Goal: Transaction & Acquisition: Obtain resource

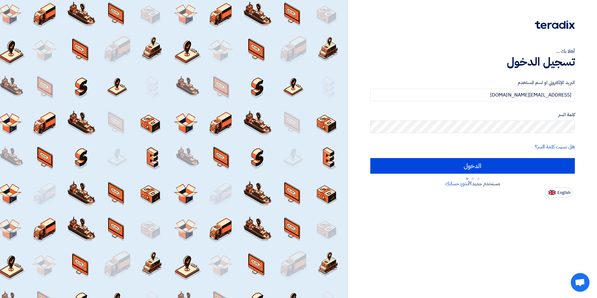
type input "Sign in"
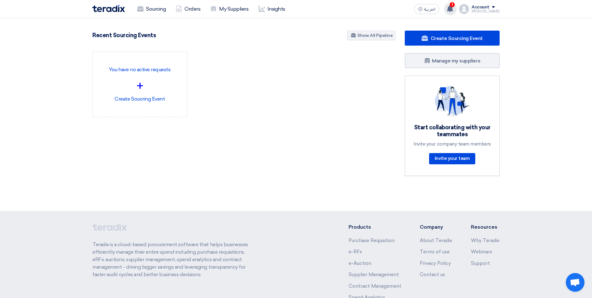
click at [453, 9] on use at bounding box center [450, 8] width 6 height 7
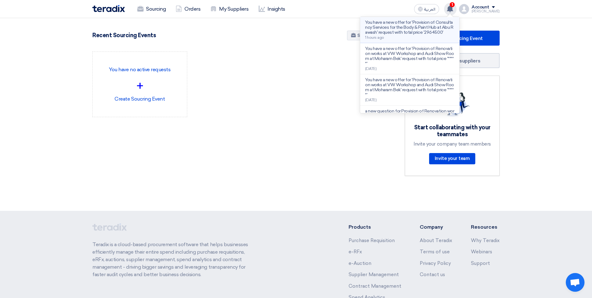
click at [429, 27] on p "You have a new offer for 'Provision of Consultancy Services for the Body & Pain…" at bounding box center [409, 27] width 89 height 15
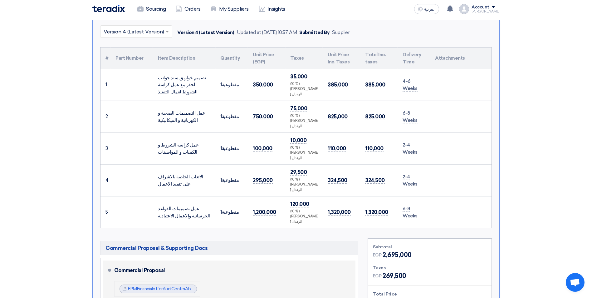
scroll to position [346, 0]
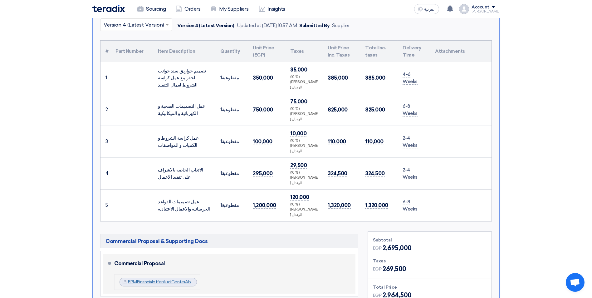
click at [186, 279] on link "EPMFinancialofferAudiCenterAburawashCairo_1756119055439.pdf" at bounding box center [192, 281] width 129 height 5
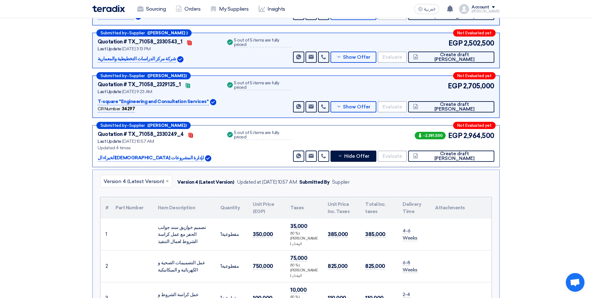
scroll to position [190, 0]
click at [326, 155] on icon at bounding box center [323, 155] width 5 height 5
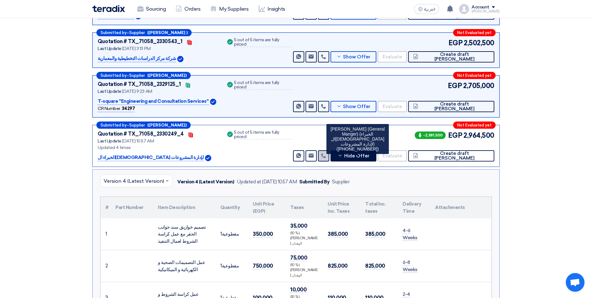
click at [326, 155] on icon at bounding box center [323, 155] width 5 height 5
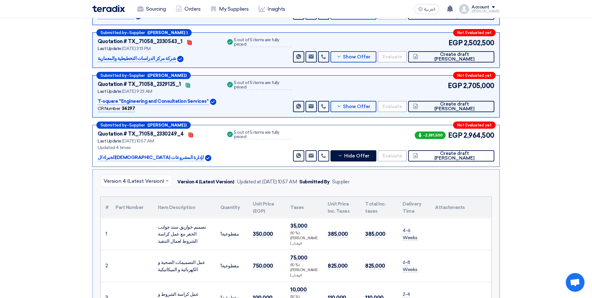
click at [544, 158] on section "Received offers 9 Offers Excel Sheet Comparison Digital Offers Comparison Sort …" at bounding box center [296, 300] width 592 height 822
drag, startPoint x: 378, startPoint y: 156, endPoint x: 381, endPoint y: 156, distance: 3.1
click at [377, 156] on button "Hide Offer" at bounding box center [354, 155] width 46 height 11
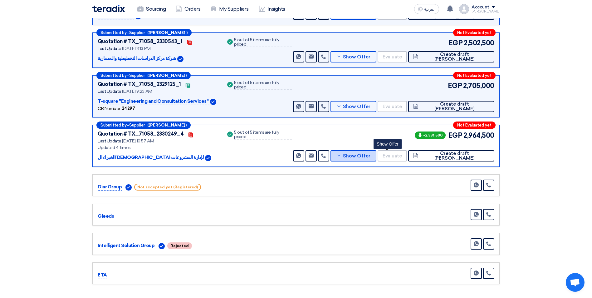
click at [371, 158] on span "Show Offer" at bounding box center [356, 156] width 27 height 5
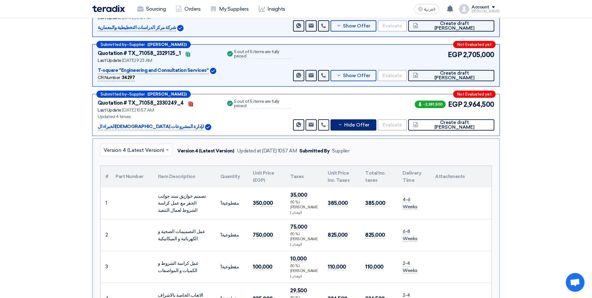
scroll to position [284, 0]
